Goal: Task Accomplishment & Management: Use online tool/utility

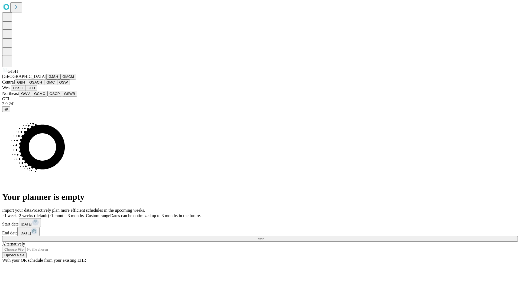
click at [46, 80] on button "GJSH" at bounding box center [53, 77] width 14 height 6
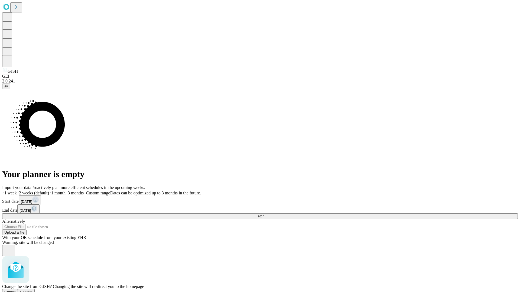
click at [33, 290] on span "Confirm" at bounding box center [26, 292] width 13 height 4
click at [66, 191] on label "1 month" at bounding box center [57, 193] width 17 height 5
click at [264, 214] on span "Fetch" at bounding box center [259, 216] width 9 height 4
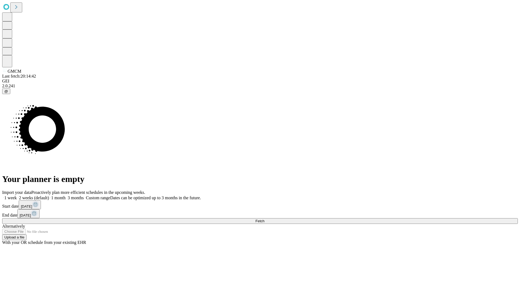
click at [66, 196] on label "1 month" at bounding box center [57, 198] width 17 height 5
click at [264, 219] on span "Fetch" at bounding box center [259, 221] width 9 height 4
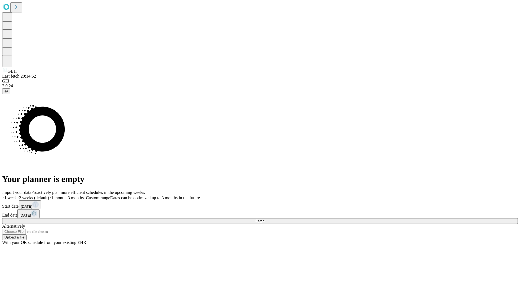
click at [66, 196] on label "1 month" at bounding box center [57, 198] width 17 height 5
click at [264, 219] on span "Fetch" at bounding box center [259, 221] width 9 height 4
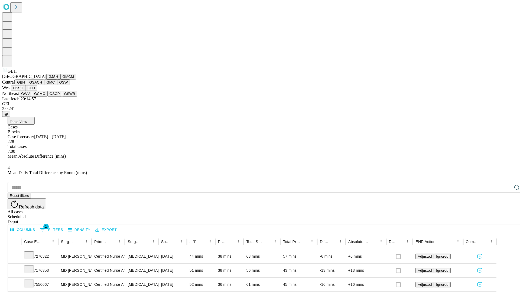
click at [42, 85] on button "GSACH" at bounding box center [35, 83] width 17 height 6
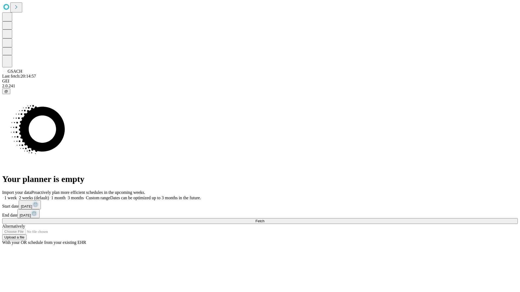
click at [264, 219] on span "Fetch" at bounding box center [259, 221] width 9 height 4
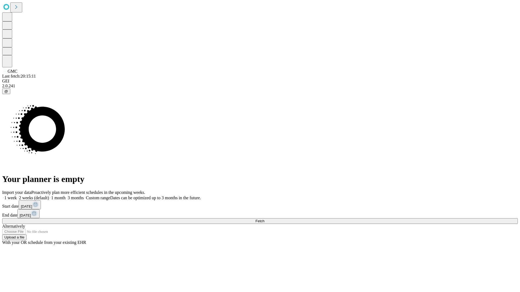
click at [66, 196] on label "1 month" at bounding box center [57, 198] width 17 height 5
click at [264, 219] on span "Fetch" at bounding box center [259, 221] width 9 height 4
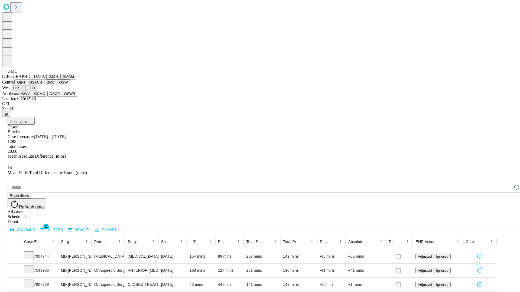
click at [57, 85] on button "OSW" at bounding box center [63, 83] width 13 height 6
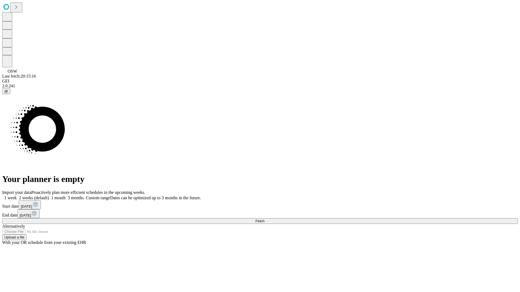
click at [66, 196] on label "1 month" at bounding box center [57, 198] width 17 height 5
click at [264, 219] on span "Fetch" at bounding box center [259, 221] width 9 height 4
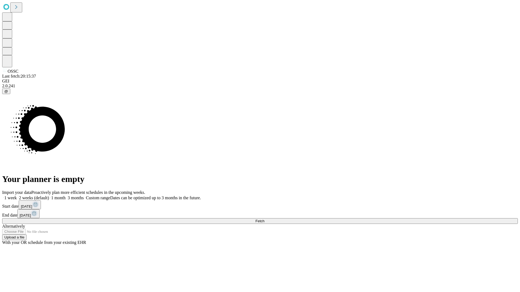
click at [66, 196] on label "1 month" at bounding box center [57, 198] width 17 height 5
click at [264, 219] on span "Fetch" at bounding box center [259, 221] width 9 height 4
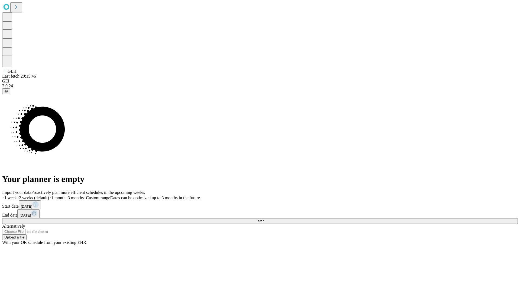
click at [66, 196] on label "1 month" at bounding box center [57, 198] width 17 height 5
click at [264, 219] on span "Fetch" at bounding box center [259, 221] width 9 height 4
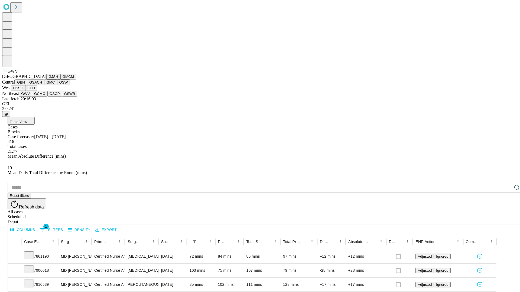
click at [42, 97] on button "GCMC" at bounding box center [39, 94] width 15 height 6
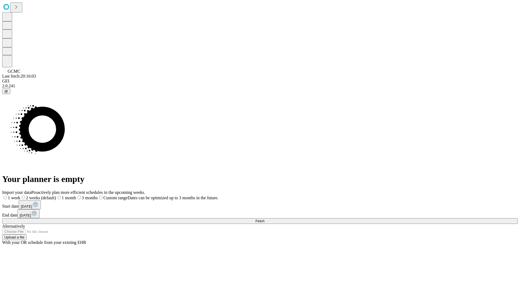
click at [76, 196] on label "1 month" at bounding box center [66, 198] width 20 height 5
click at [264, 219] on span "Fetch" at bounding box center [259, 221] width 9 height 4
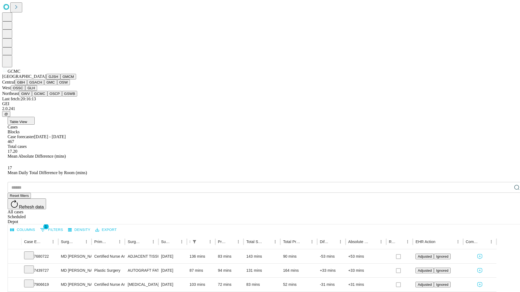
click at [47, 97] on button "OSCP" at bounding box center [54, 94] width 15 height 6
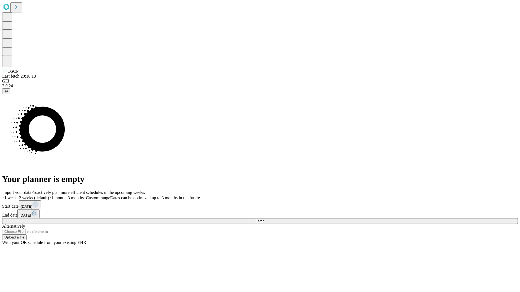
click at [66, 196] on label "1 month" at bounding box center [57, 198] width 17 height 5
click at [264, 219] on span "Fetch" at bounding box center [259, 221] width 9 height 4
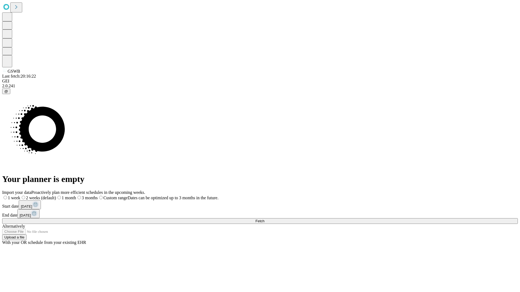
click at [76, 196] on label "1 month" at bounding box center [66, 198] width 20 height 5
click at [264, 219] on span "Fetch" at bounding box center [259, 221] width 9 height 4
